Goal: Task Accomplishment & Management: Use online tool/utility

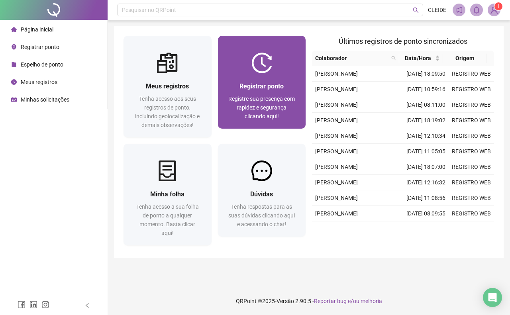
click at [243, 79] on div "Registrar ponto Registre sua presença com rapidez e segurança clicando aqui!" at bounding box center [262, 100] width 88 height 55
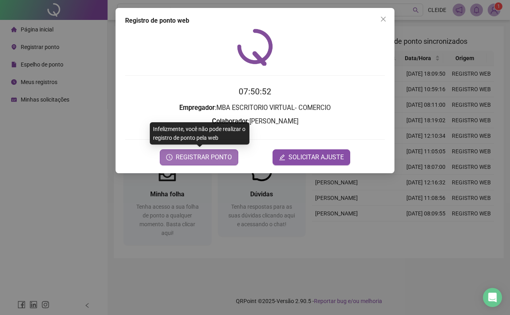
click at [206, 151] on button "REGISTRAR PONTO" at bounding box center [199, 157] width 79 height 16
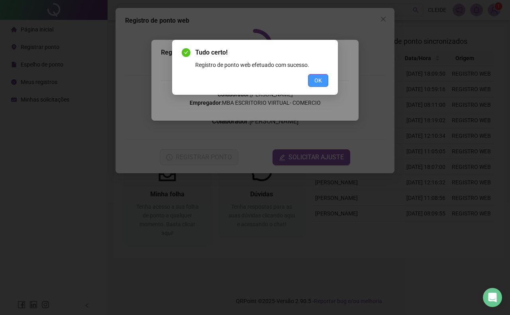
click at [313, 81] on button "OK" at bounding box center [318, 80] width 20 height 13
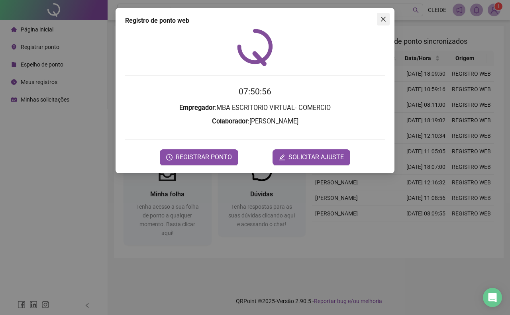
click at [383, 14] on button "Close" at bounding box center [383, 19] width 13 height 13
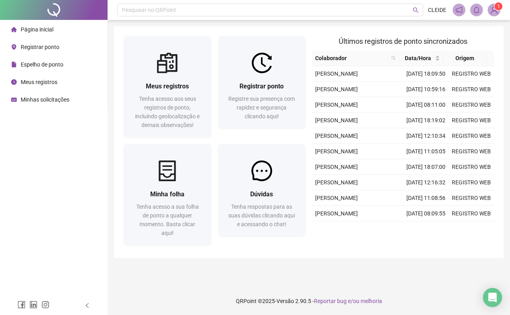
click at [48, 77] on div "Meus registros" at bounding box center [34, 82] width 46 height 16
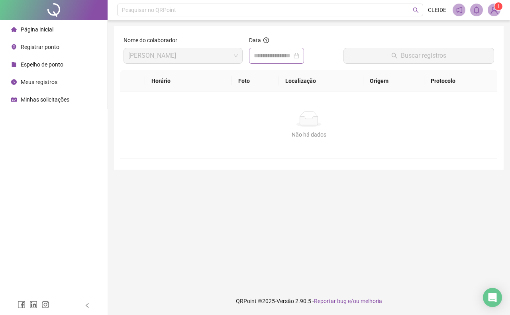
click at [271, 62] on div at bounding box center [276, 56] width 55 height 16
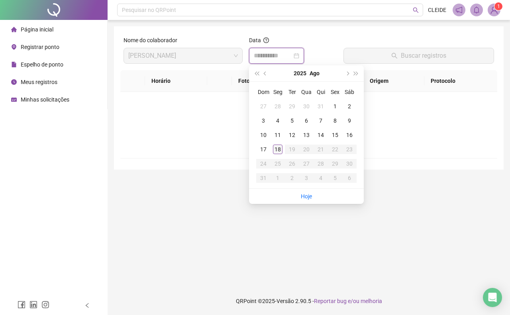
type input "**********"
click at [277, 152] on div "18" at bounding box center [278, 150] width 10 height 10
click at [277, 152] on div "Não há dados Não há dados" at bounding box center [308, 125] width 377 height 66
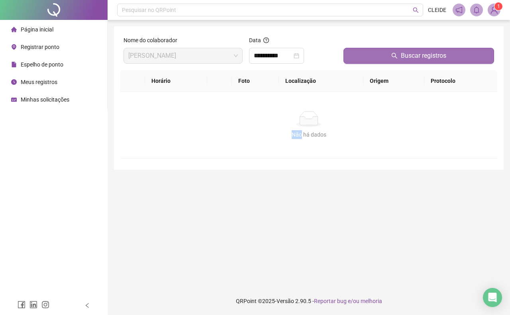
click at [361, 58] on button "Buscar registros" at bounding box center [419, 56] width 151 height 16
